Goal: Information Seeking & Learning: Learn about a topic

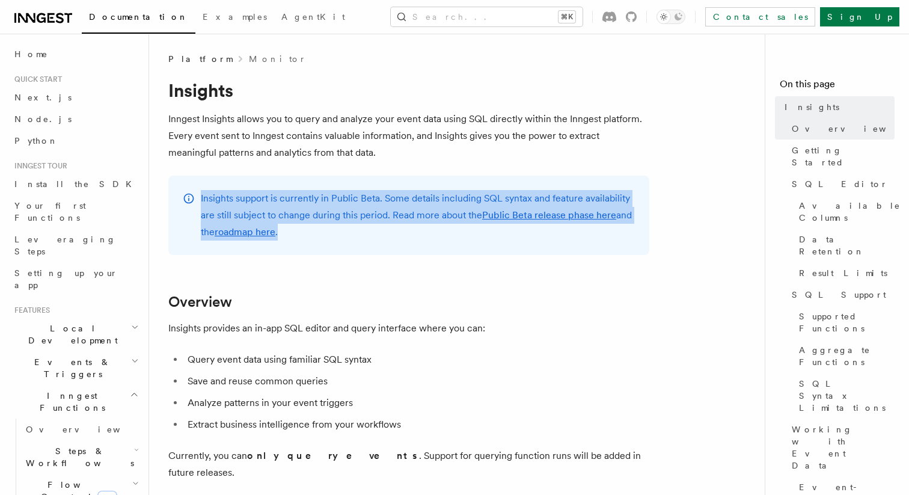
drag, startPoint x: 278, startPoint y: 178, endPoint x: 319, endPoint y: 237, distance: 72.2
click at [319, 237] on div "Insights support is currently in Public Beta. Some details including SQL syntax…" at bounding box center [408, 215] width 481 height 79
click at [319, 235] on p "Insights support is currently in Public Beta. Some details including SQL syntax…" at bounding box center [418, 215] width 434 height 50
drag, startPoint x: 323, startPoint y: 229, endPoint x: 230, endPoint y: 199, distance: 98.5
click at [230, 200] on p "Insights support is currently in Public Beta. Some details including SQL syntax…" at bounding box center [418, 215] width 434 height 50
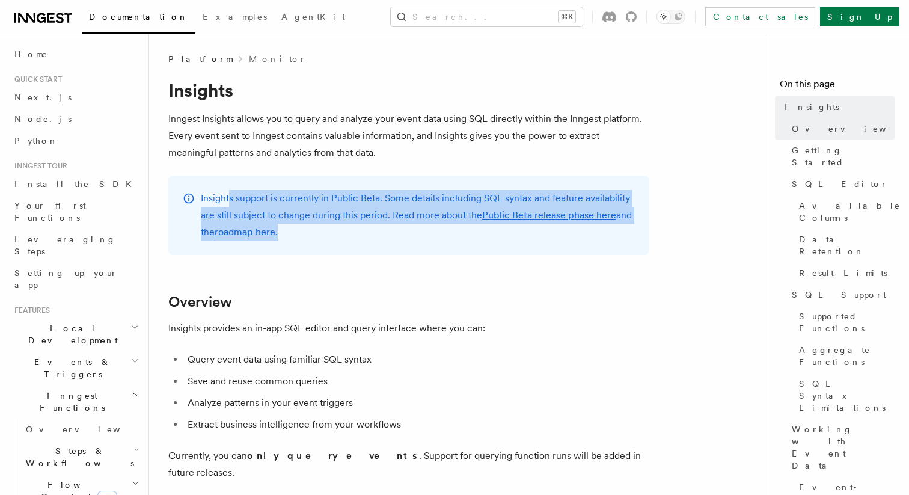
drag, startPoint x: 230, startPoint y: 199, endPoint x: 289, endPoint y: 233, distance: 68.4
click at [289, 232] on p "Insights support is currently in Public Beta. Some details including SQL syntax…" at bounding box center [418, 215] width 434 height 50
click at [289, 233] on p "Insights support is currently in Public Beta. Some details including SQL syntax…" at bounding box center [418, 215] width 434 height 50
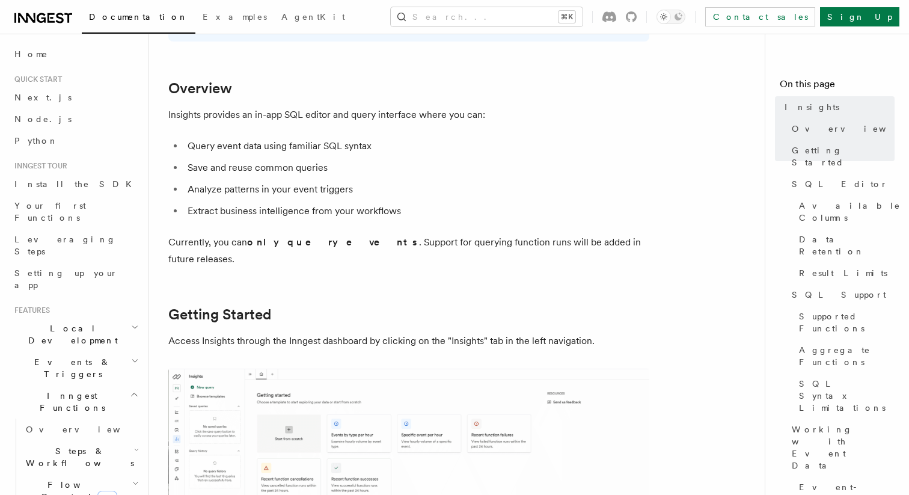
scroll to position [216, 0]
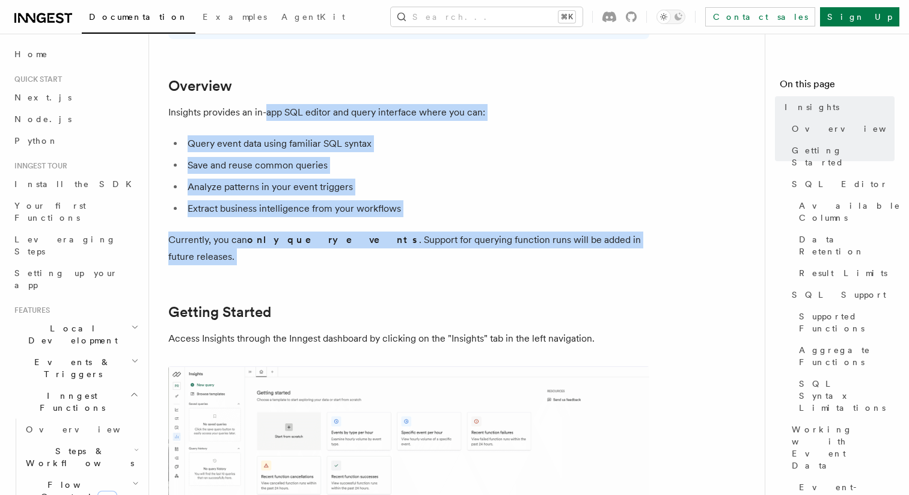
drag, startPoint x: 268, startPoint y: 251, endPoint x: 269, endPoint y: 111, distance: 140.1
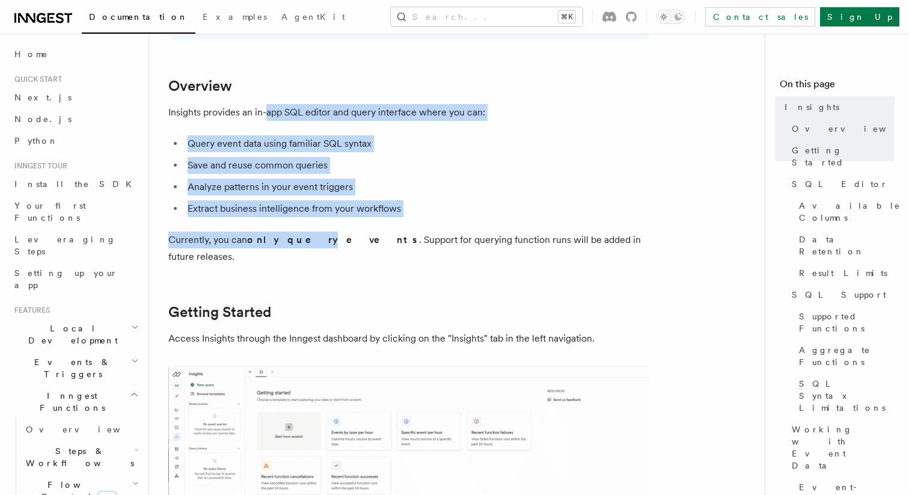
drag, startPoint x: 269, startPoint y: 115, endPoint x: 295, endPoint y: 248, distance: 135.5
click at [289, 207] on li "Extract business intelligence from your workflows" at bounding box center [416, 208] width 465 height 17
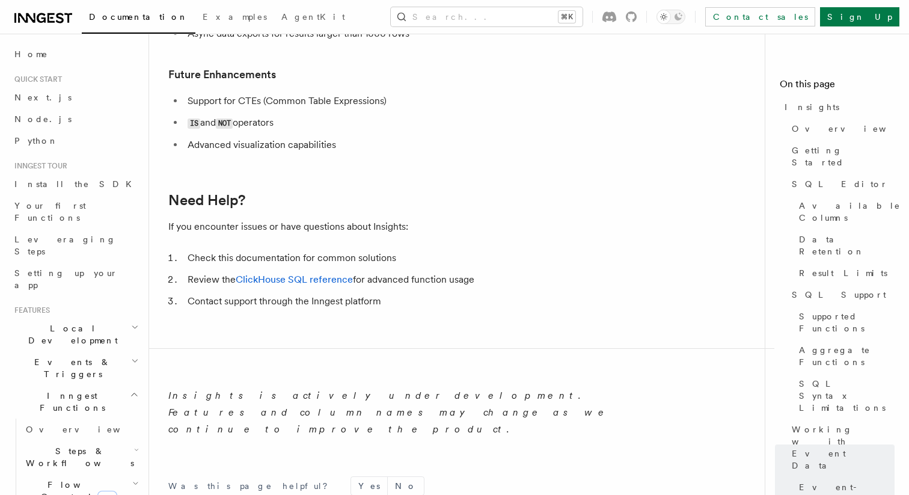
scroll to position [4279, 0]
